Goal: Obtain resource: Obtain resource

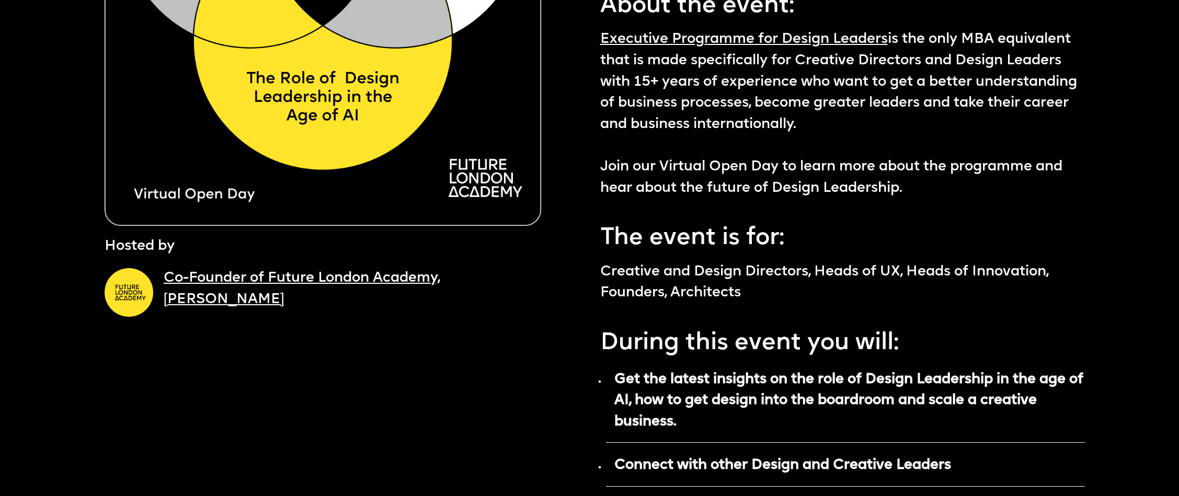
scroll to position [247, 0]
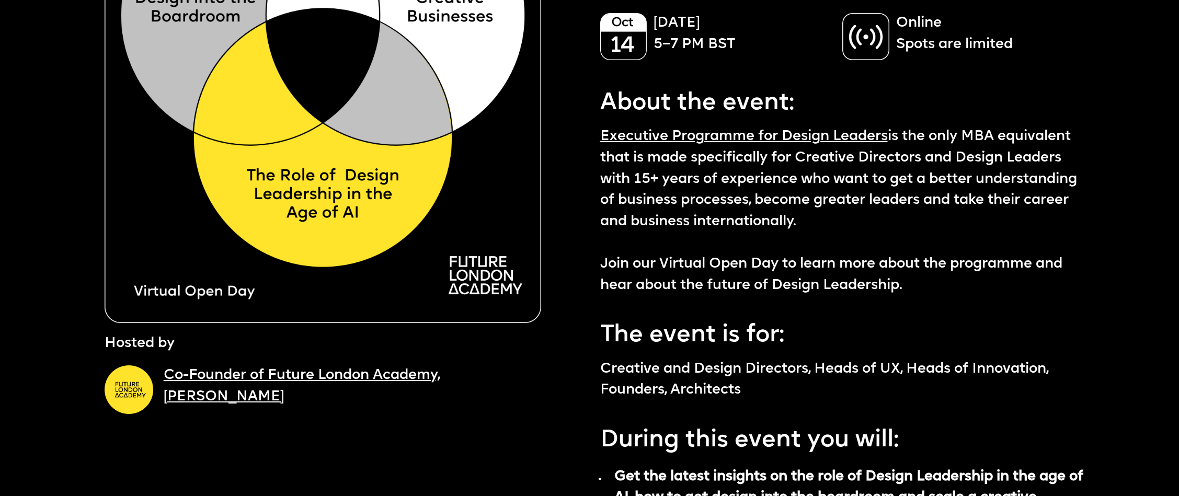
click at [650, 139] on link "Executive Programme for Design Leaders" at bounding box center [744, 137] width 288 height 14
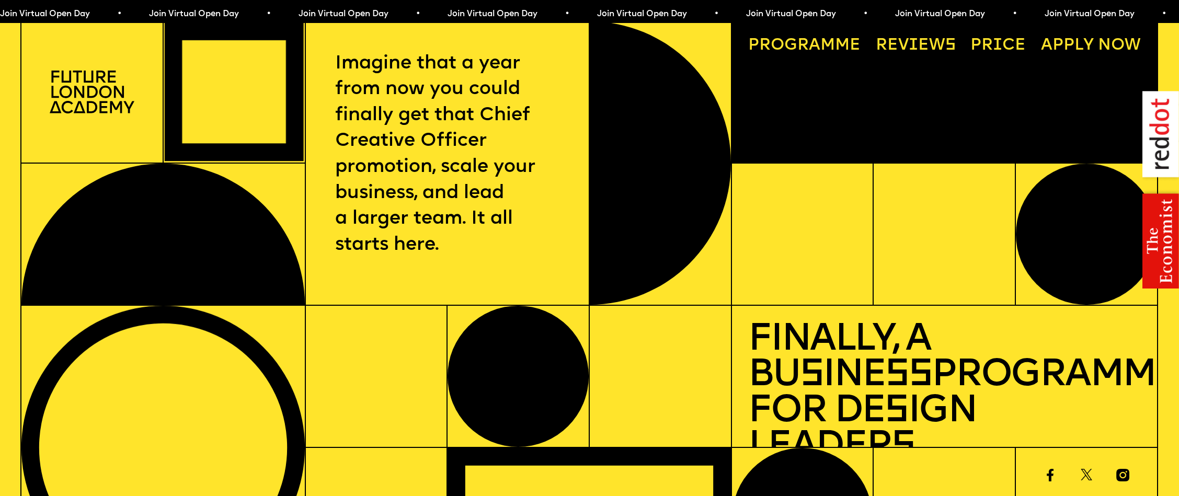
click at [840, 45] on link "Progr a mme" at bounding box center [804, 46] width 129 height 32
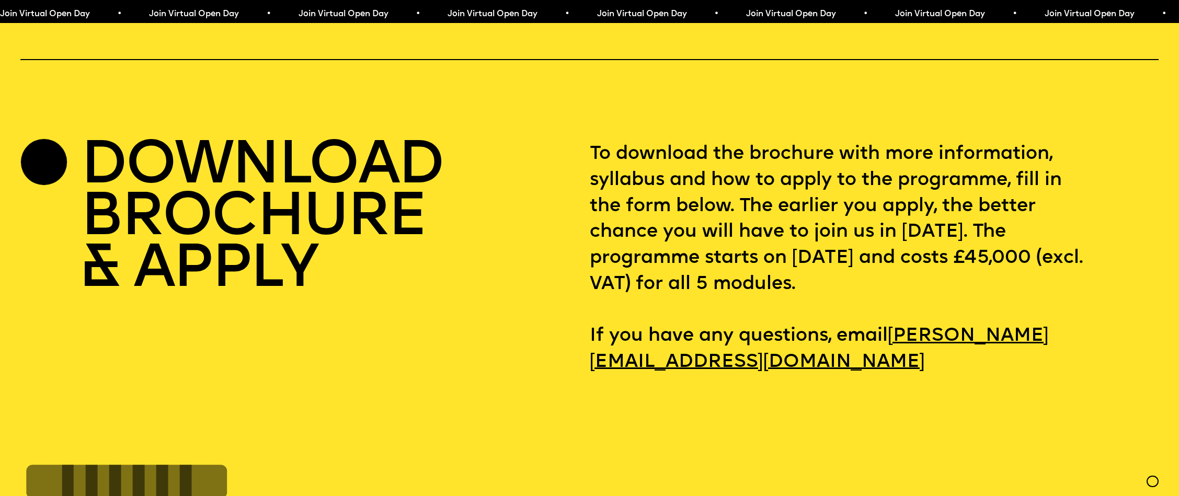
scroll to position [5057, 0]
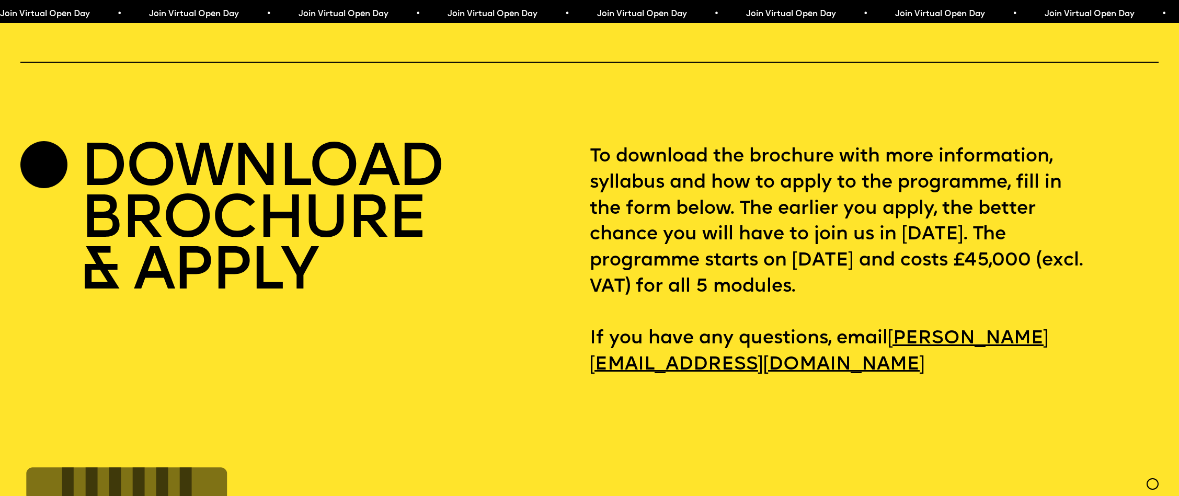
click at [260, 198] on h2 "DOWNLOAD BROCHURE & APPLY" at bounding box center [262, 221] width 362 height 155
